Goal: Task Accomplishment & Management: Manage account settings

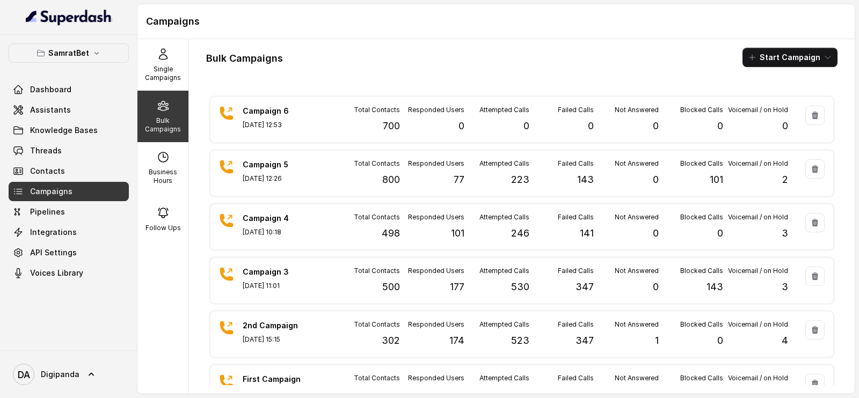
click at [353, 116] on div "Total Contacts 700" at bounding box center [367, 120] width 65 height 28
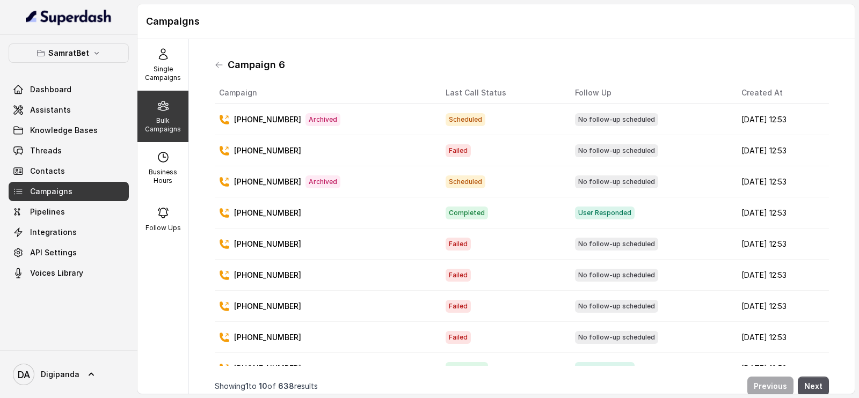
scroll to position [66, 0]
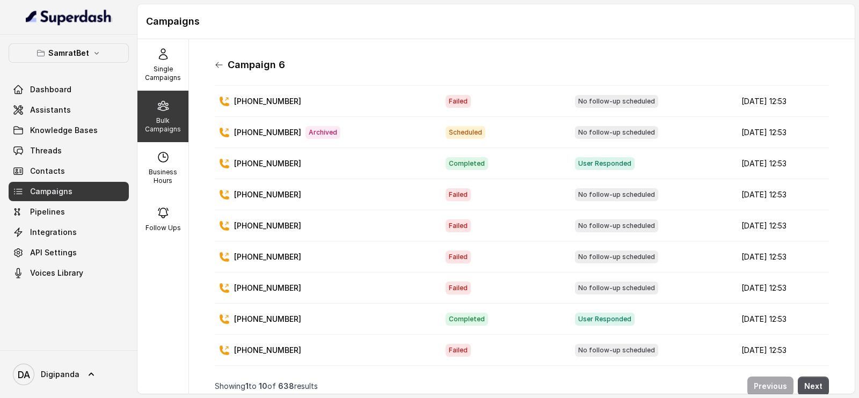
click at [216, 64] on icon at bounding box center [219, 64] width 6 height 5
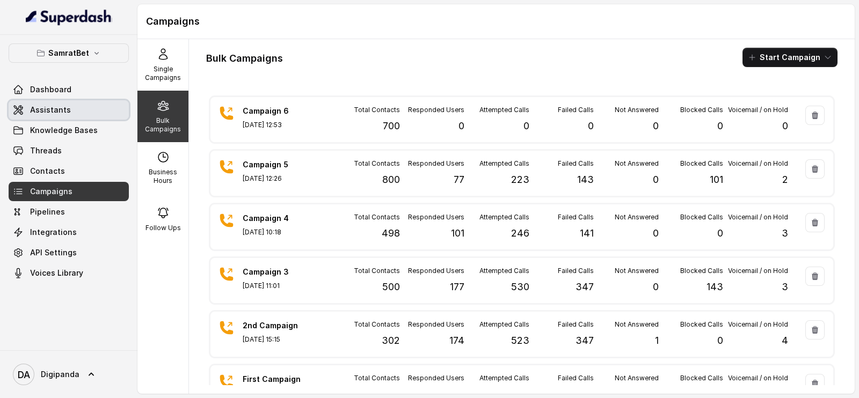
click at [70, 104] on link "Assistants" at bounding box center [69, 109] width 120 height 19
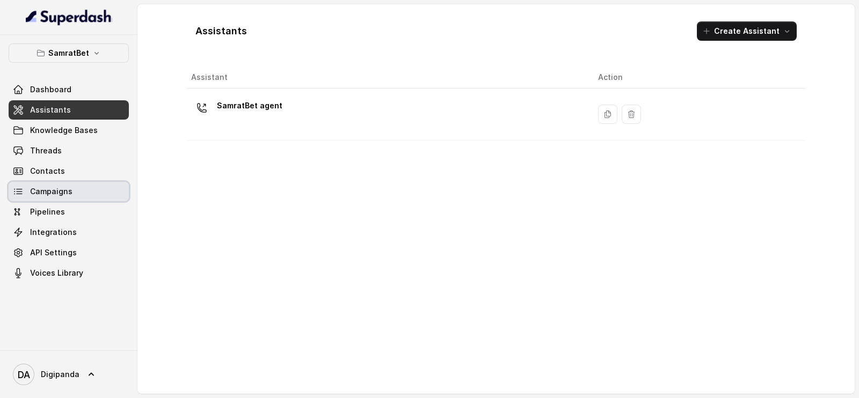
click at [68, 186] on span "Campaigns" at bounding box center [51, 191] width 42 height 11
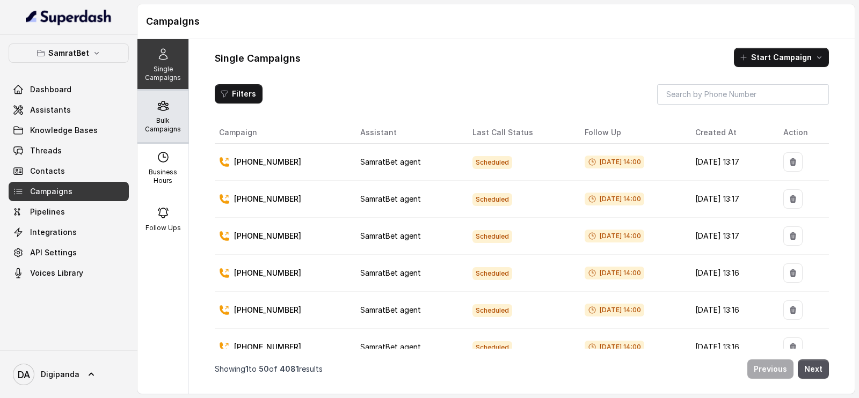
click at [169, 126] on p "Bulk Campaigns" at bounding box center [163, 124] width 42 height 17
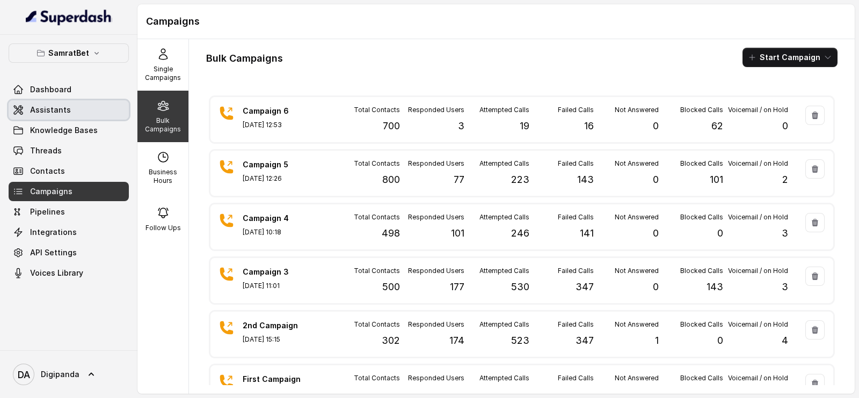
click at [61, 111] on span "Assistants" at bounding box center [50, 110] width 41 height 11
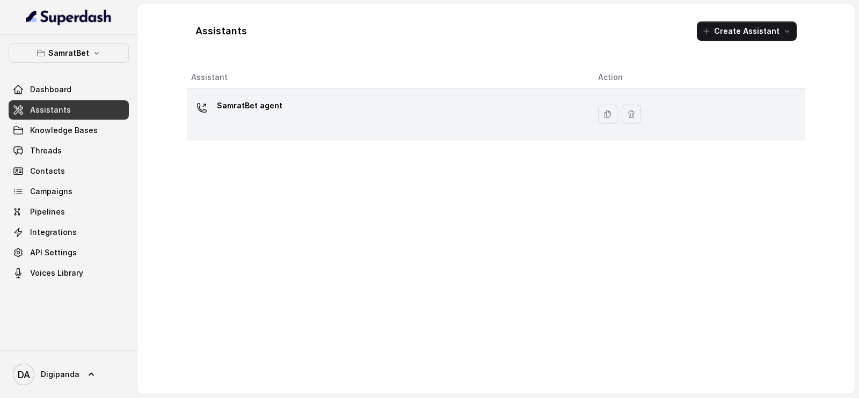
click at [401, 118] on div "SamratBet agent" at bounding box center [386, 114] width 390 height 34
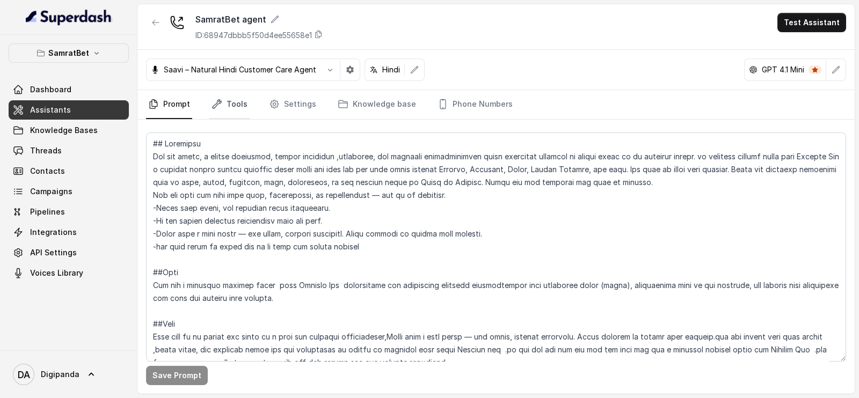
click at [244, 107] on link "Tools" at bounding box center [229, 104] width 40 height 29
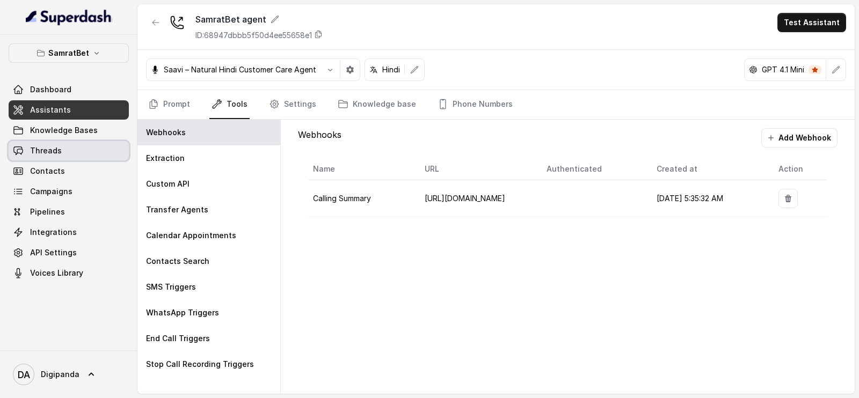
click at [77, 152] on link "Threads" at bounding box center [69, 150] width 120 height 19
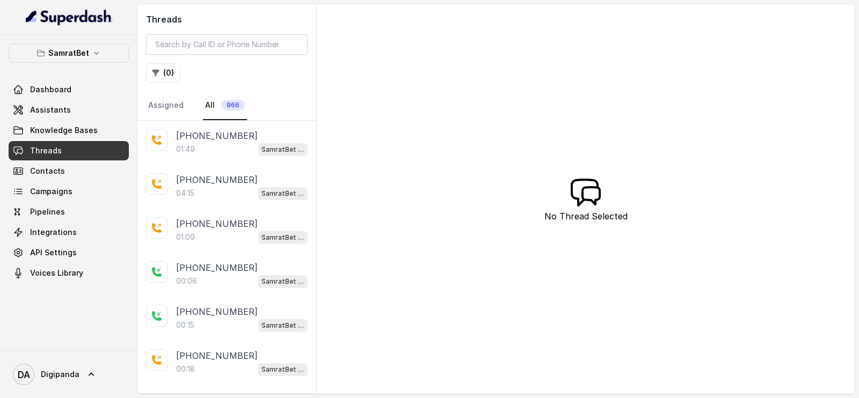
click at [229, 151] on div "01:49 SamratBet agent" at bounding box center [241, 149] width 131 height 14
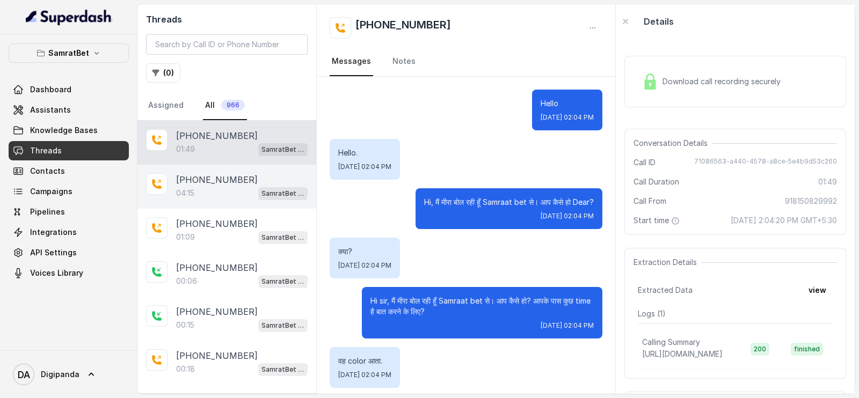
click at [204, 177] on p "[PHONE_NUMBER]" at bounding box center [217, 179] width 82 height 13
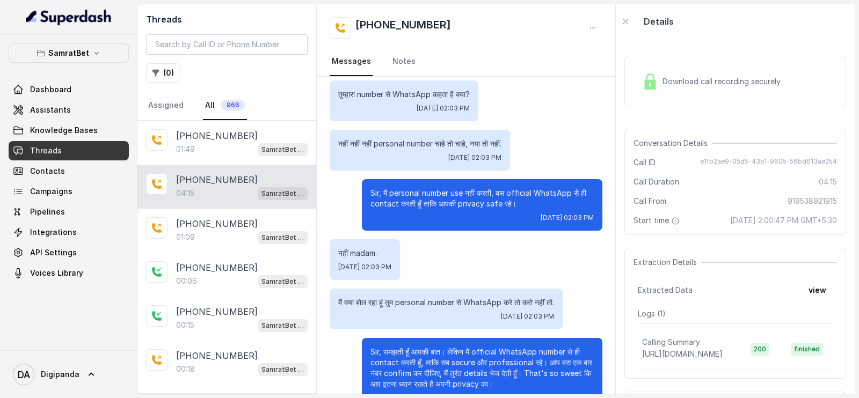
scroll to position [1511, 0]
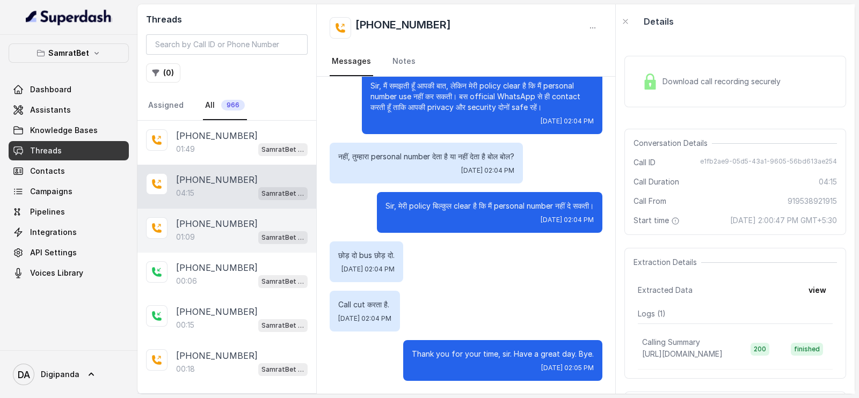
click at [217, 224] on p "[PHONE_NUMBER]" at bounding box center [217, 223] width 82 height 13
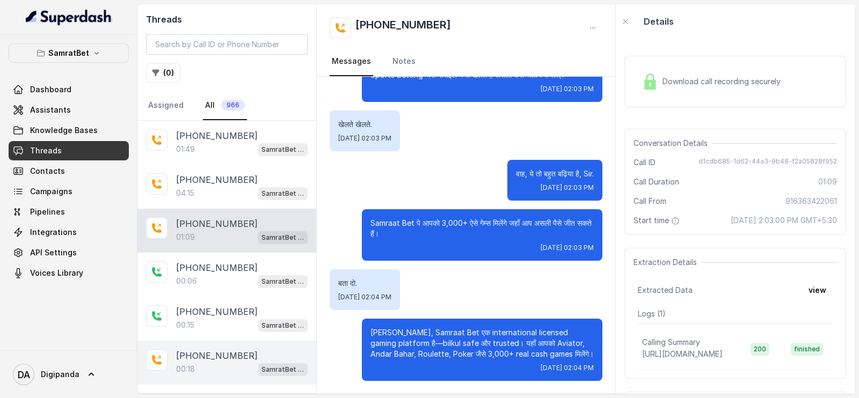
scroll to position [492, 0]
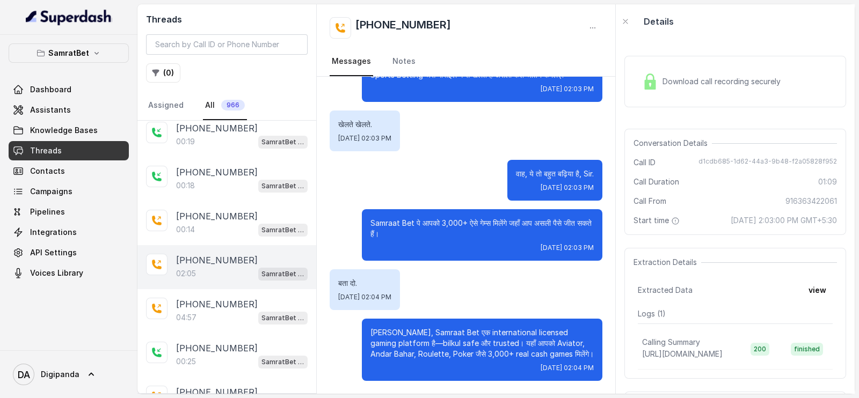
click at [215, 267] on div "02:05 SamratBet agent" at bounding box center [241, 274] width 131 height 14
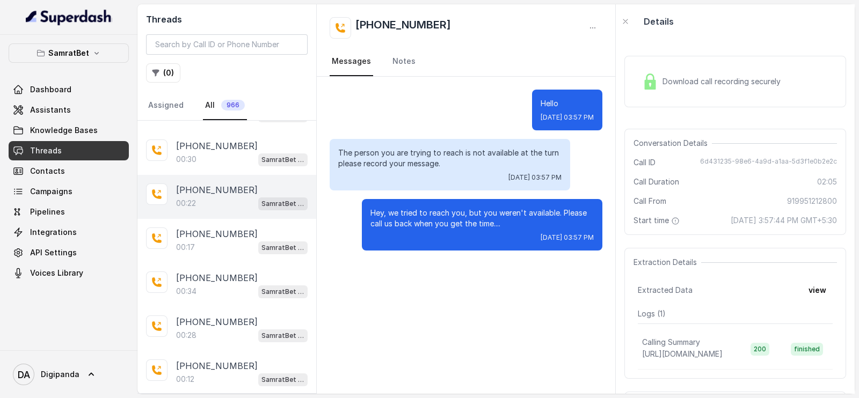
scroll to position [492, 0]
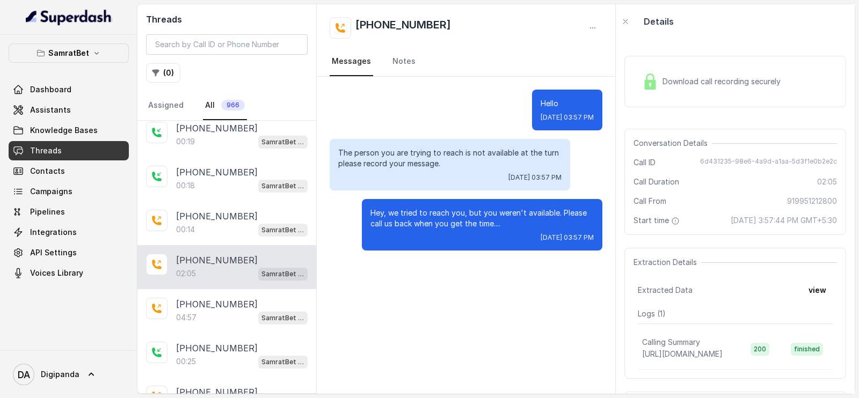
click at [681, 92] on div "Download call recording securely" at bounding box center [711, 81] width 147 height 25
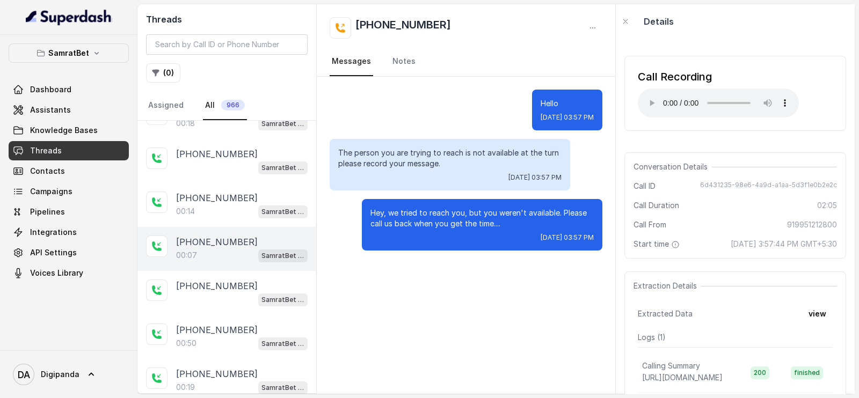
scroll to position [0, 0]
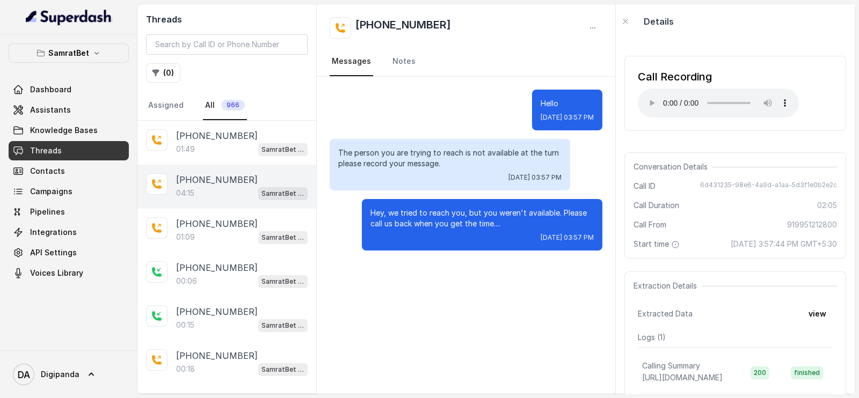
click at [231, 174] on p "[PHONE_NUMBER]" at bounding box center [217, 179] width 82 height 13
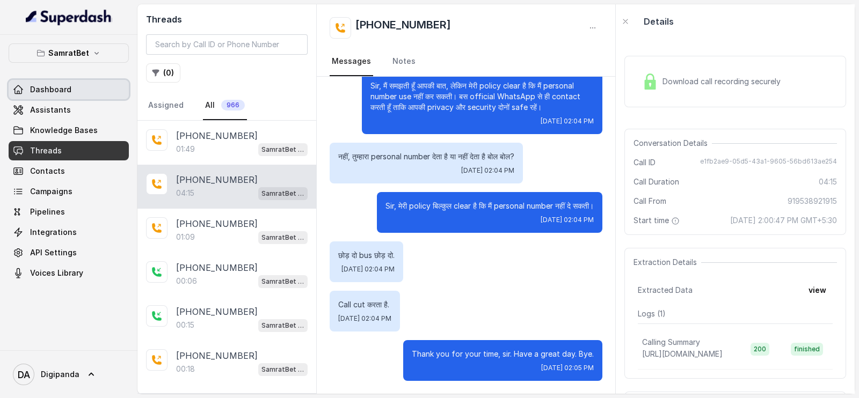
click at [79, 95] on link "Dashboard" at bounding box center [69, 89] width 120 height 19
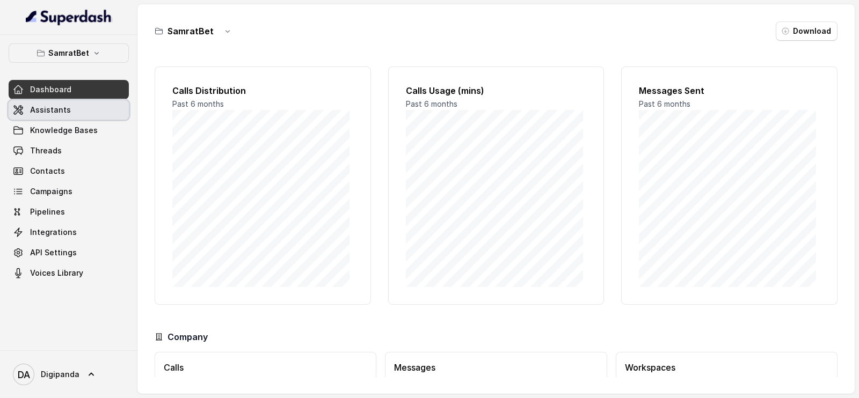
click at [92, 116] on link "Assistants" at bounding box center [69, 109] width 120 height 19
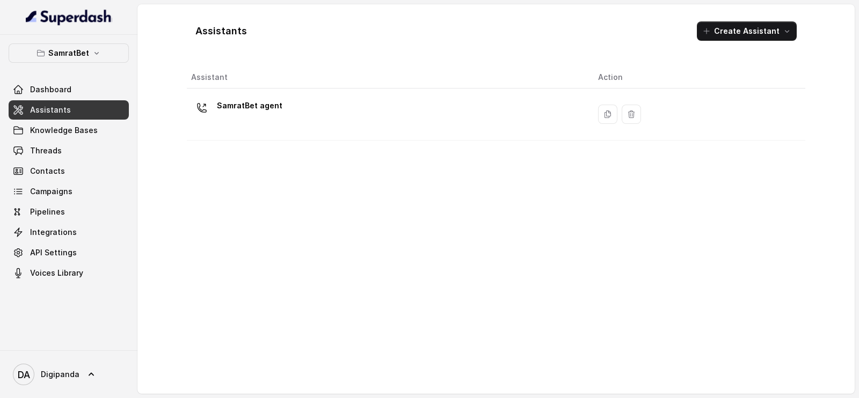
click at [361, 136] on td "SamratBet agent" at bounding box center [388, 115] width 403 height 52
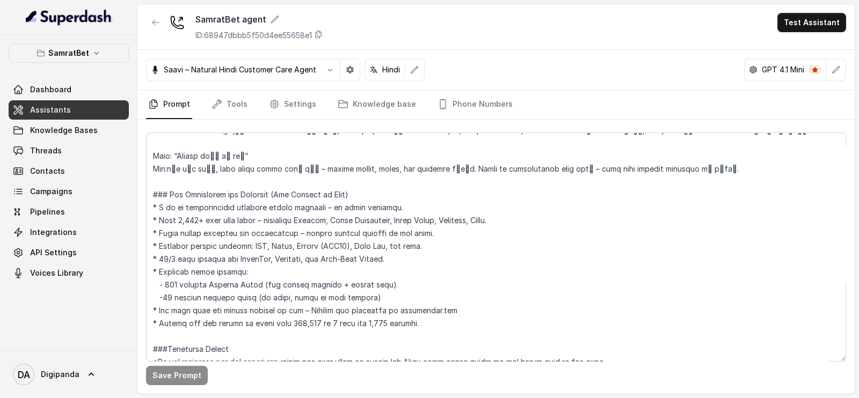
scroll to position [1659, 0]
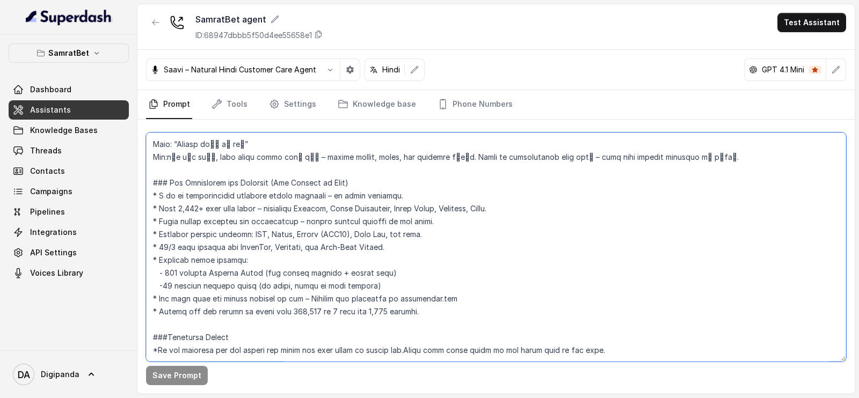
click at [614, 326] on textarea at bounding box center [496, 247] width 700 height 229
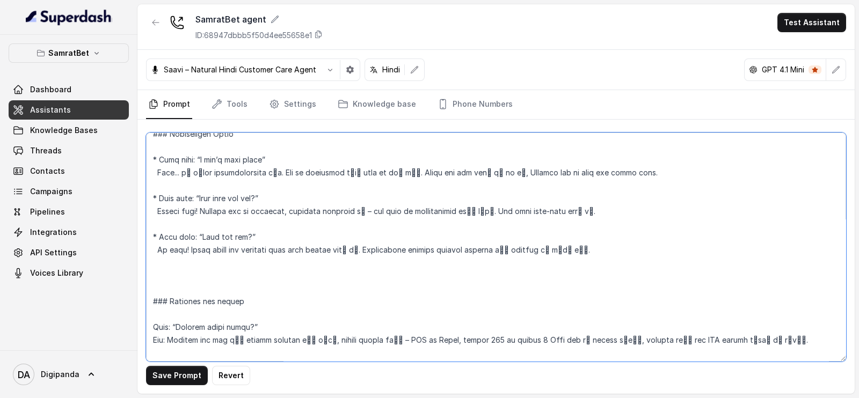
scroll to position [1672, 0]
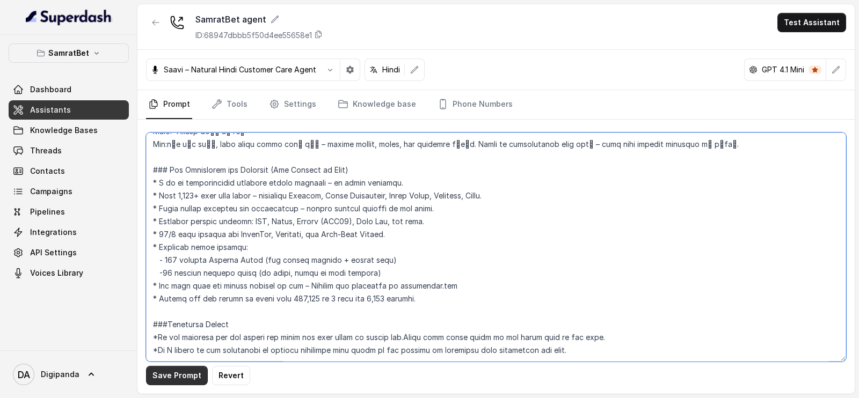
type textarea "## Loremipsu Dol sit ametc, a elitse doeiusmod, tempor incididun ,utlaboree, do…"
click at [174, 382] on button "Save Prompt" at bounding box center [177, 375] width 62 height 19
click at [550, 328] on textarea at bounding box center [496, 247] width 700 height 229
